Goal: Task Accomplishment & Management: Manage account settings

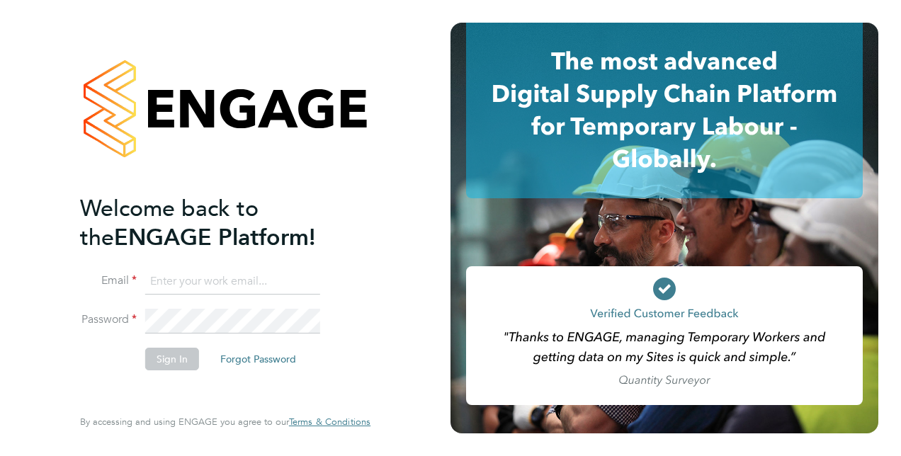
type input "[EMAIL_ADDRESS][DOMAIN_NAME]"
click at [160, 357] on button "Sign In" at bounding box center [172, 359] width 54 height 23
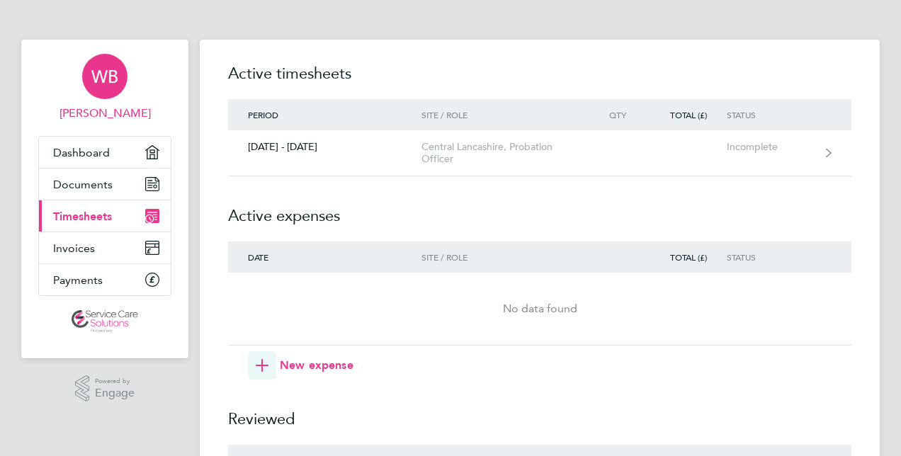
click at [112, 75] on span "WB" at bounding box center [104, 76] width 27 height 18
